Goal: Task Accomplishment & Management: Complete application form

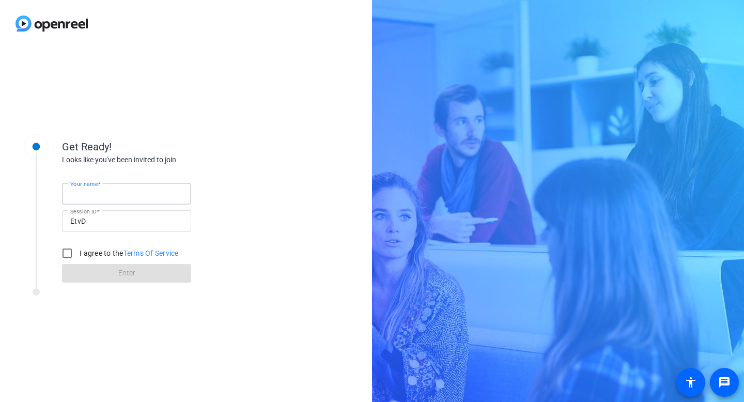
click at [123, 189] on input "Your name" at bounding box center [126, 194] width 113 height 12
type input "[PERSON_NAME]"
click at [66, 251] on input "I agree to the Terms Of Service" at bounding box center [67, 253] width 21 height 21
checkbox input "true"
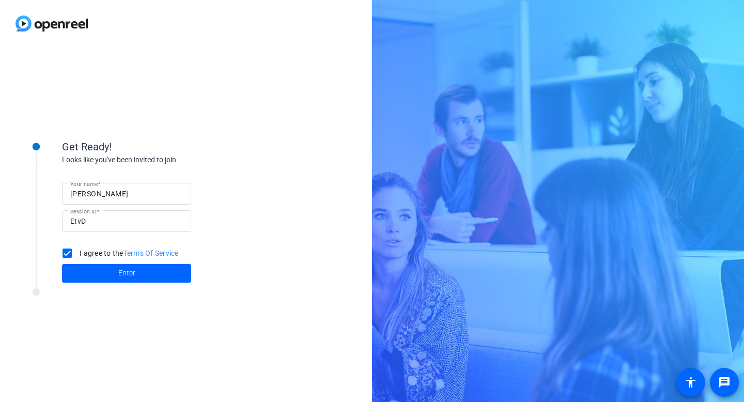
click at [128, 259] on div "I agree to the Terms Of Service" at bounding box center [118, 253] width 122 height 21
click at [128, 267] on span at bounding box center [126, 273] width 129 height 25
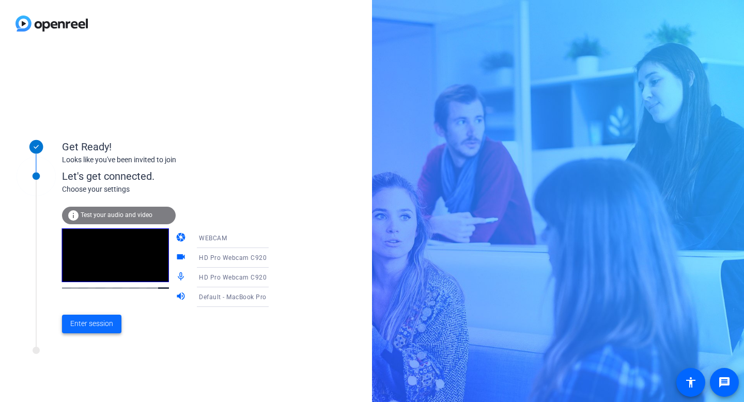
click at [97, 322] on span "Enter session" at bounding box center [91, 323] width 43 height 11
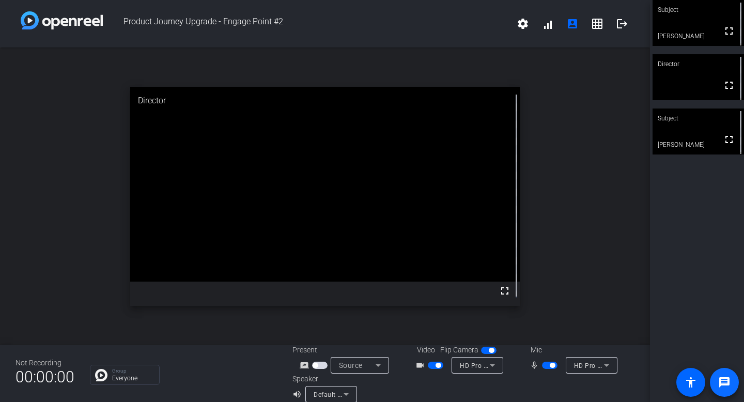
click at [721, 379] on mat-icon "message" at bounding box center [725, 382] width 12 height 12
click at [591, 24] on mat-icon "grid_on" at bounding box center [597, 24] width 12 height 12
